Goal: Information Seeking & Learning: Learn about a topic

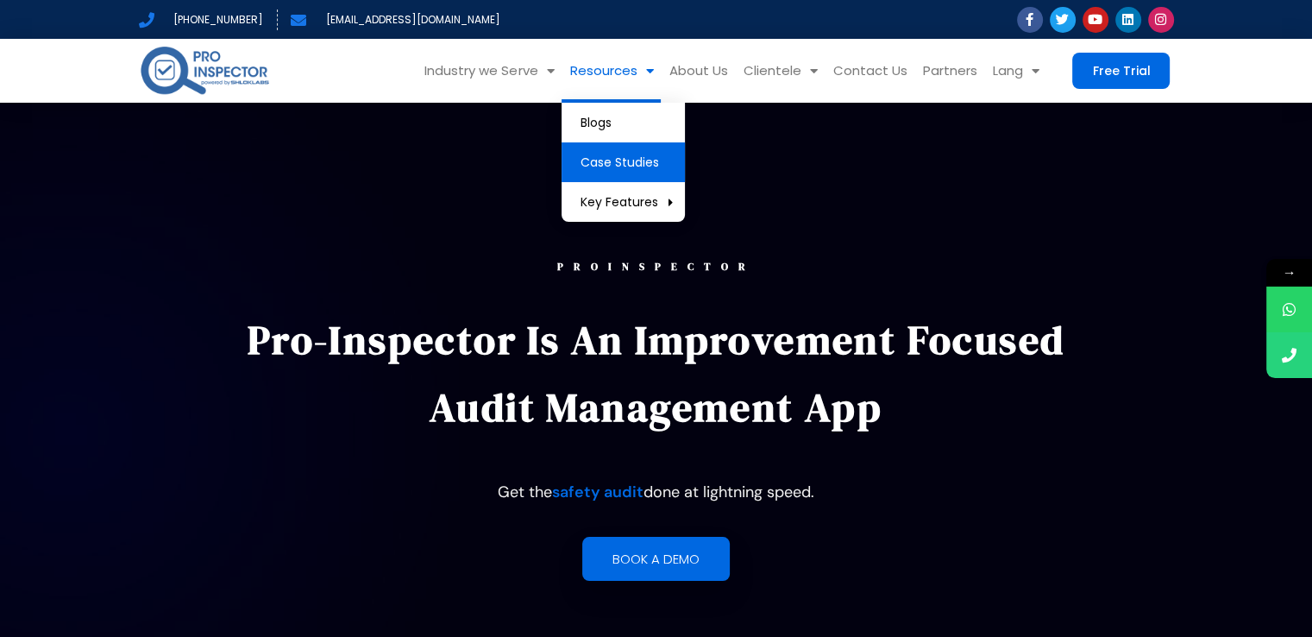
click at [632, 167] on link "Case Studies" at bounding box center [623, 162] width 123 height 40
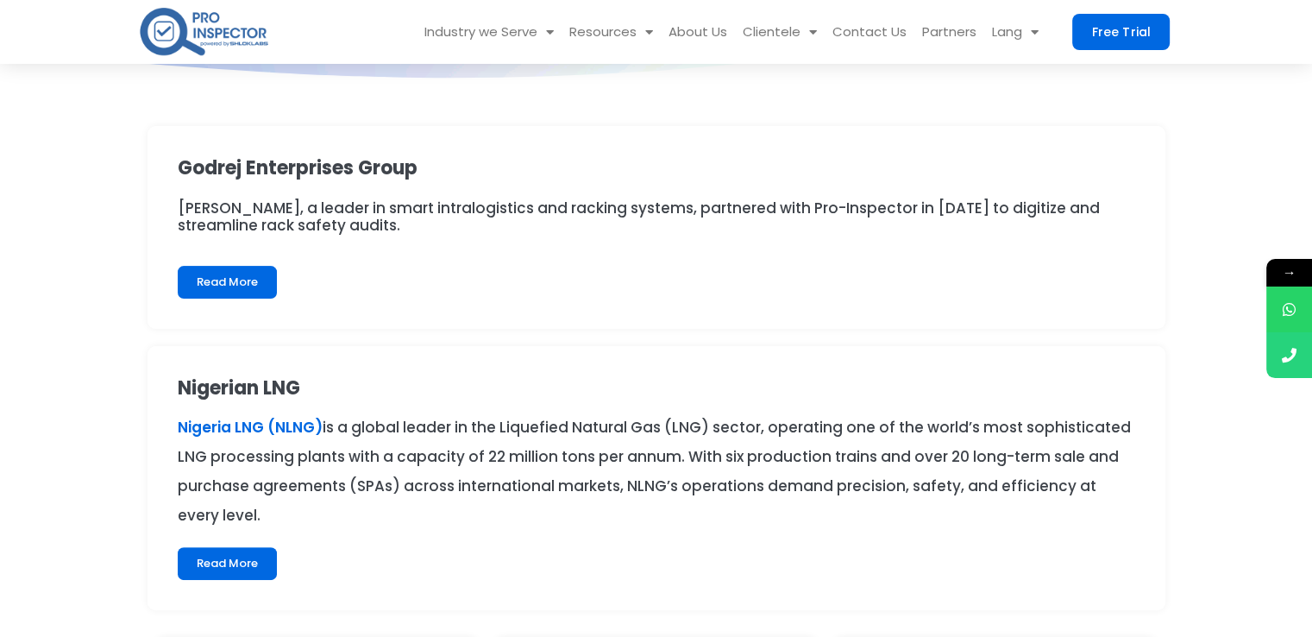
scroll to position [338, 0]
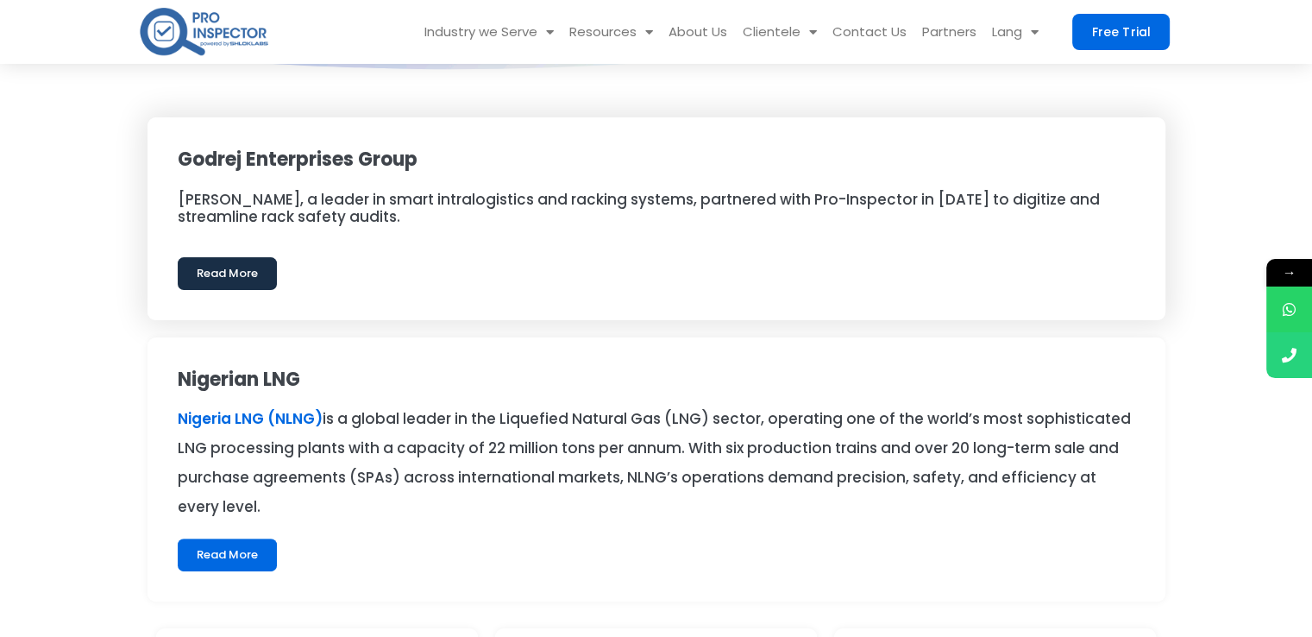
click at [238, 267] on link "Read More" at bounding box center [227, 273] width 99 height 33
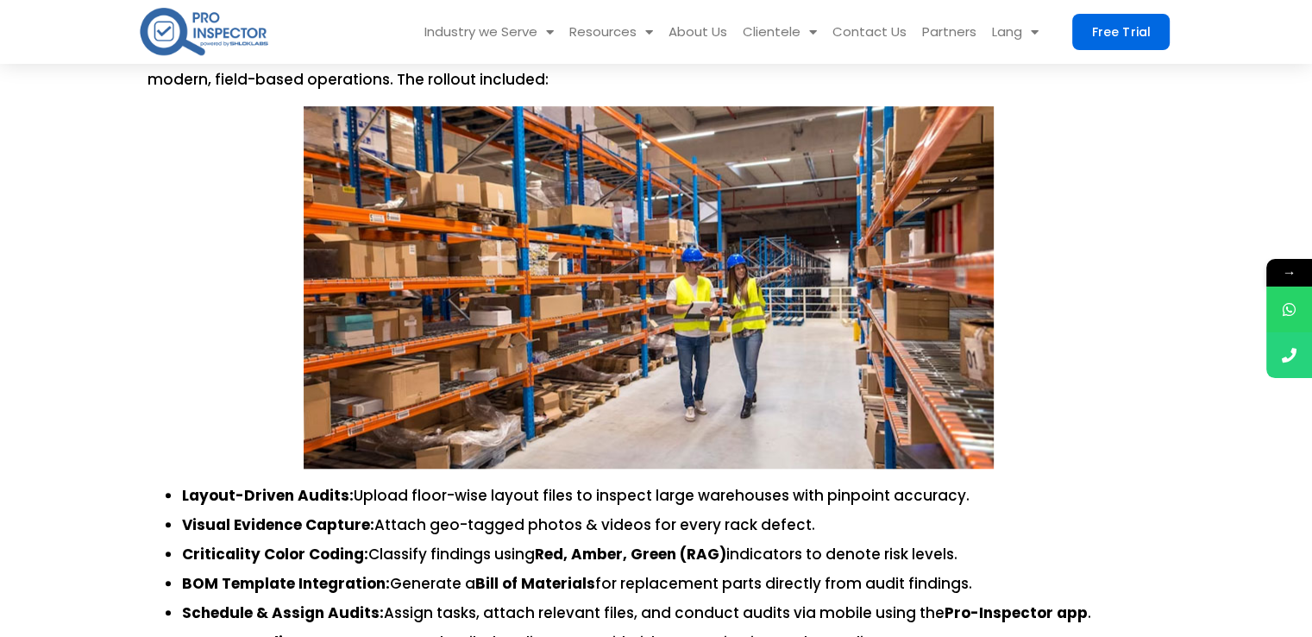
scroll to position [1579, 0]
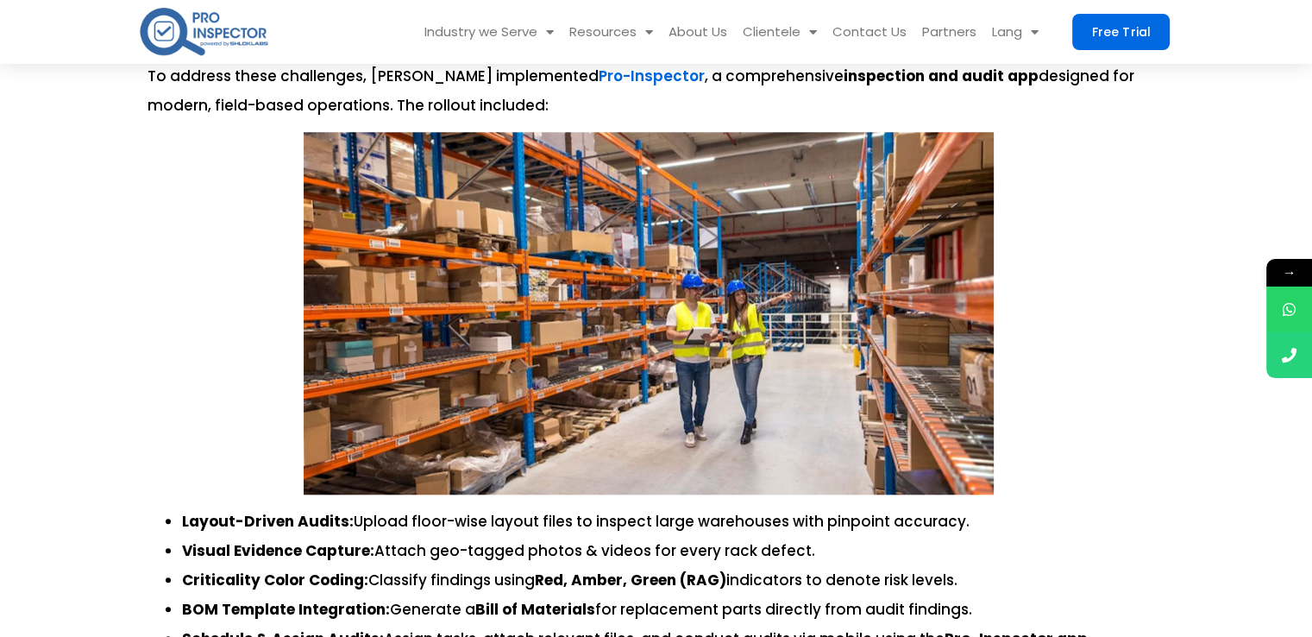
click at [1102, 242] on p at bounding box center [649, 313] width 1003 height 362
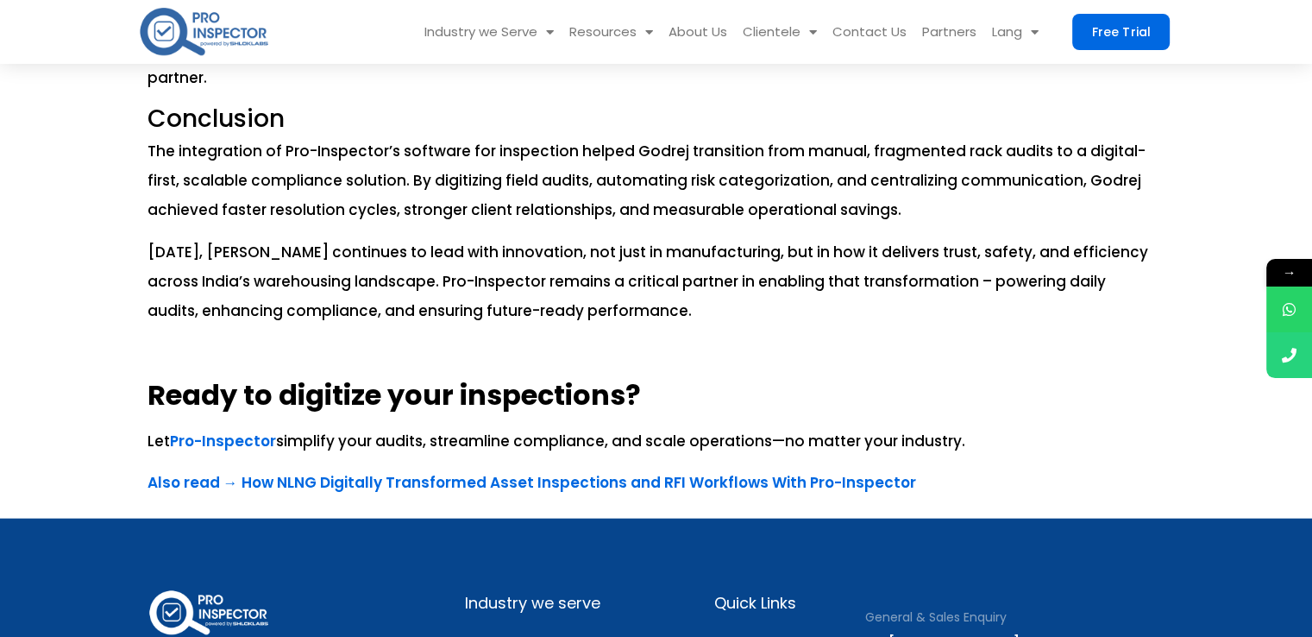
scroll to position [3860, 0]
